Goal: Task Accomplishment & Management: Use online tool/utility

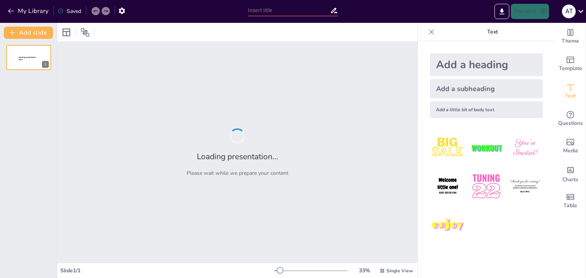
type input "Geopolitical and Environmental Influences on the Panama and Suez Canals: A Comp…"
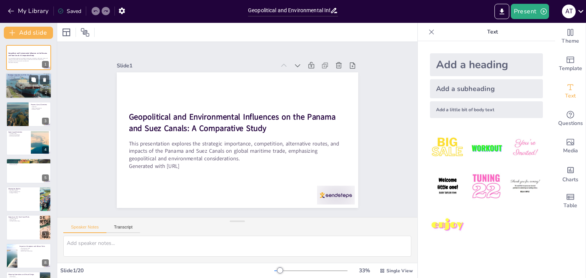
click at [20, 90] on div at bounding box center [29, 86] width 46 height 30
type textarea "The Panama Canal's role in connecting two major oceans enhances its importance …"
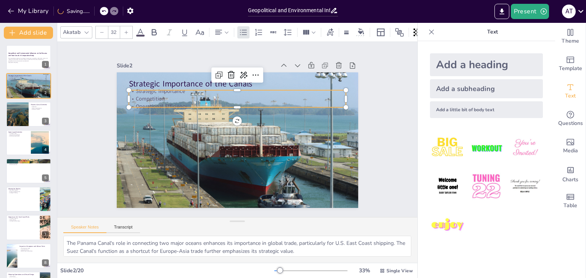
click at [145, 92] on p "Strategic Importance" at bounding box center [241, 92] width 217 height 30
click at [154, 28] on icon at bounding box center [153, 32] width 9 height 9
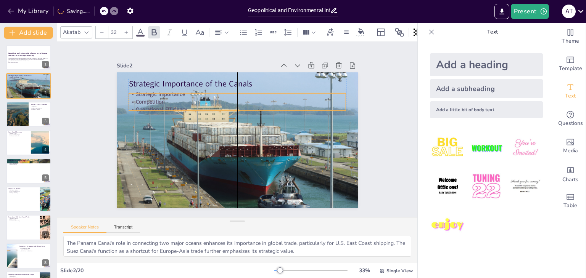
click at [192, 93] on p "Strategic Importance" at bounding box center [236, 95] width 217 height 8
click at [256, 75] on icon at bounding box center [261, 79] width 10 height 10
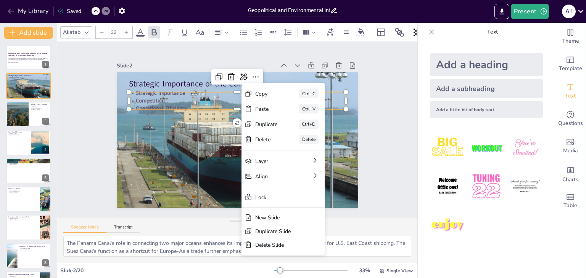
click at [186, 58] on div "Slide 2" at bounding box center [243, 66] width 241 height 36
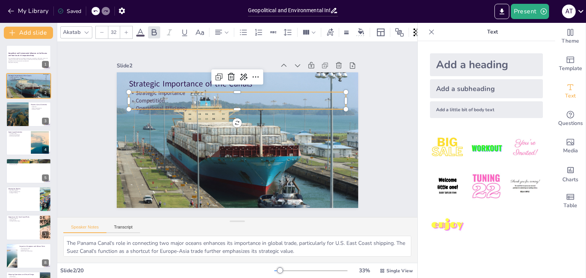
click at [483, 146] on img at bounding box center [485, 147] width 35 height 35
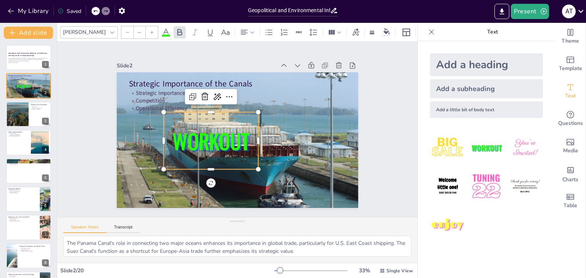
type input "162.7"
click at [207, 93] on icon at bounding box center [212, 90] width 11 height 11
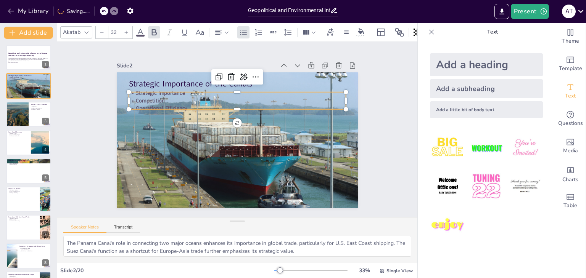
click at [184, 95] on p "Competition" at bounding box center [243, 101] width 214 height 53
click at [34, 113] on div at bounding box center [29, 114] width 46 height 26
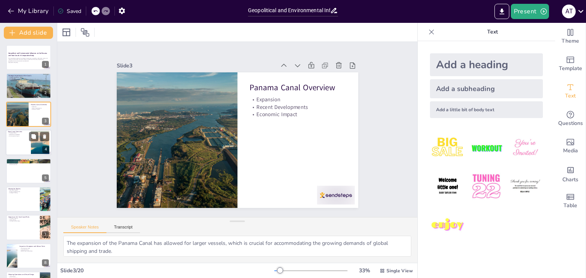
click at [32, 150] on div at bounding box center [40, 142] width 44 height 23
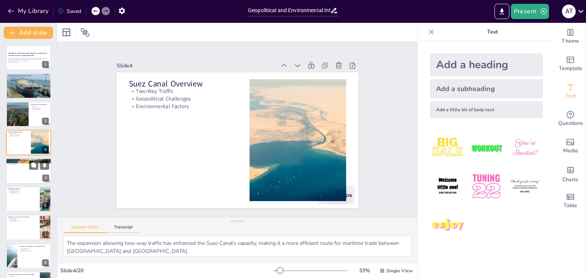
click at [34, 172] on div at bounding box center [29, 171] width 46 height 26
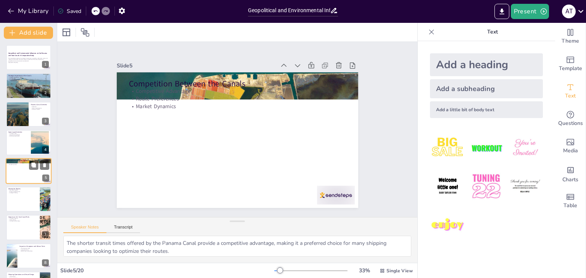
scroll to position [12, 0]
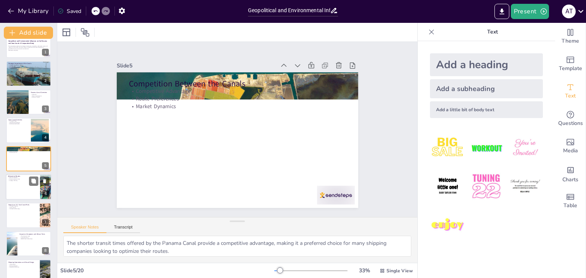
click at [17, 193] on div at bounding box center [29, 187] width 46 height 26
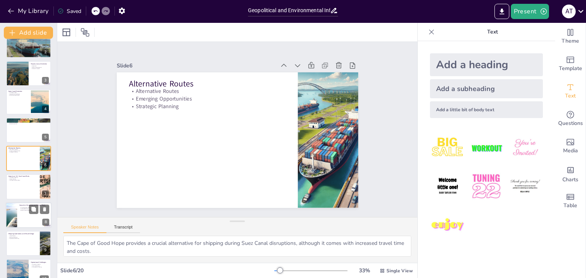
click at [30, 217] on div at bounding box center [29, 215] width 46 height 26
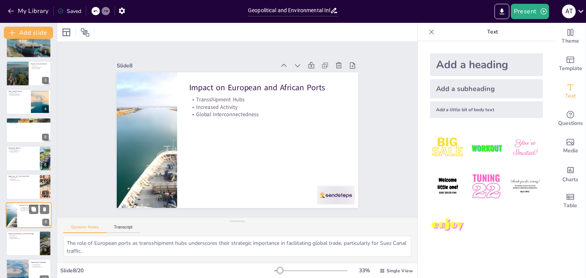
scroll to position [98, 0]
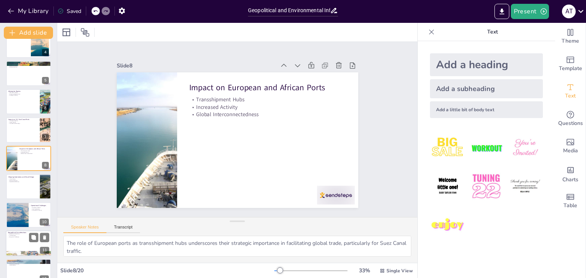
click at [25, 238] on div at bounding box center [29, 244] width 46 height 26
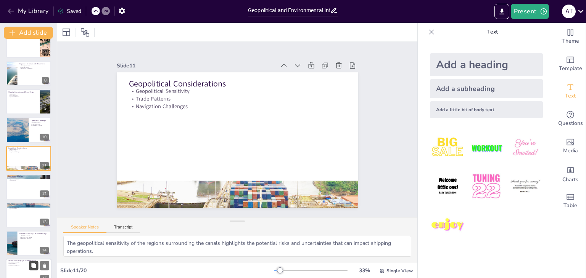
click at [31, 264] on icon at bounding box center [33, 265] width 5 height 5
type textarea "The challenges posed by reduced water levels highlight the environmental vulner…"
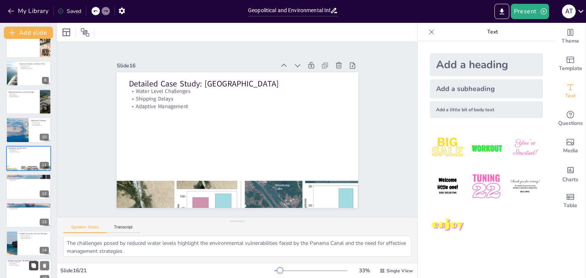
scroll to position [324, 0]
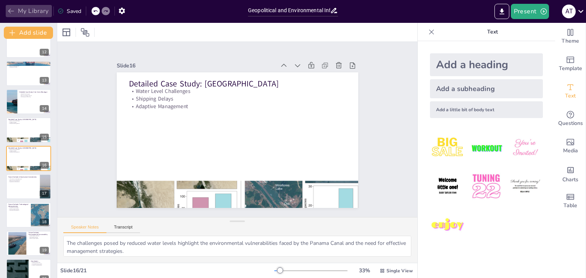
click at [11, 10] on icon "button" at bounding box center [11, 11] width 8 height 8
